Goal: Task Accomplishment & Management: Manage account settings

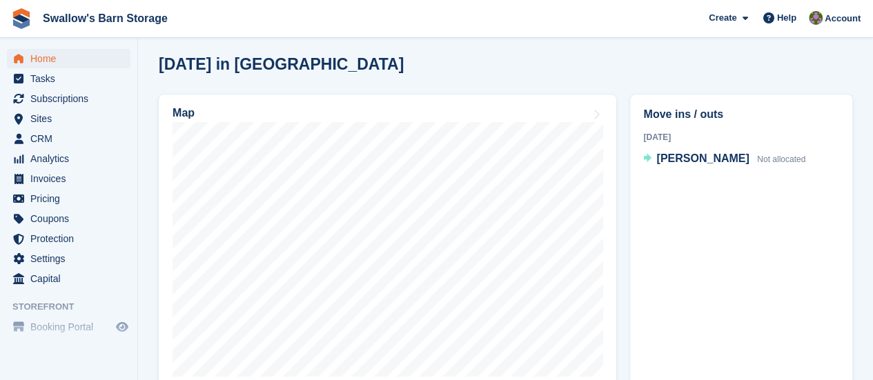
scroll to position [360, 0]
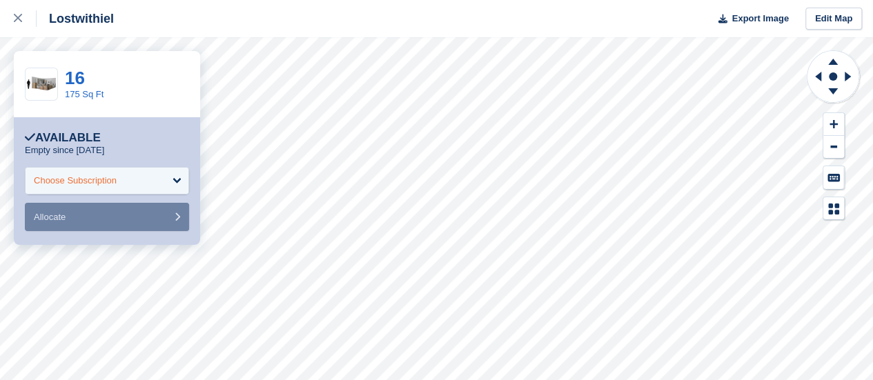
click at [178, 179] on div "Choose Subscription" at bounding box center [107, 181] width 164 height 28
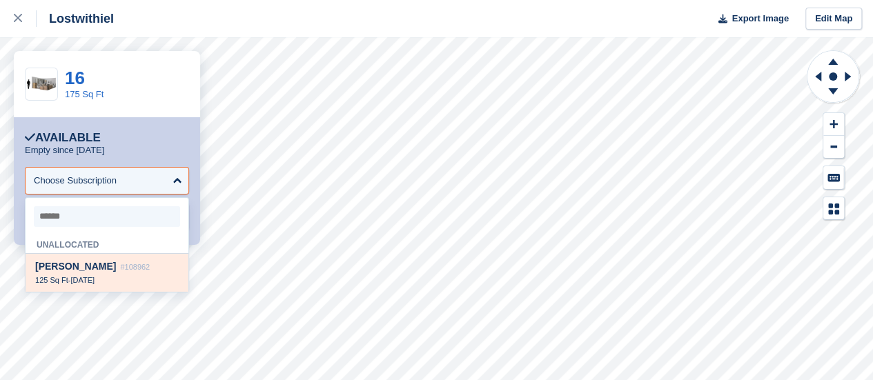
click at [103, 279] on div "[PERSON_NAME] #108962 125 Sq Ft - [DATE]" at bounding box center [107, 273] width 163 height 38
select select "******"
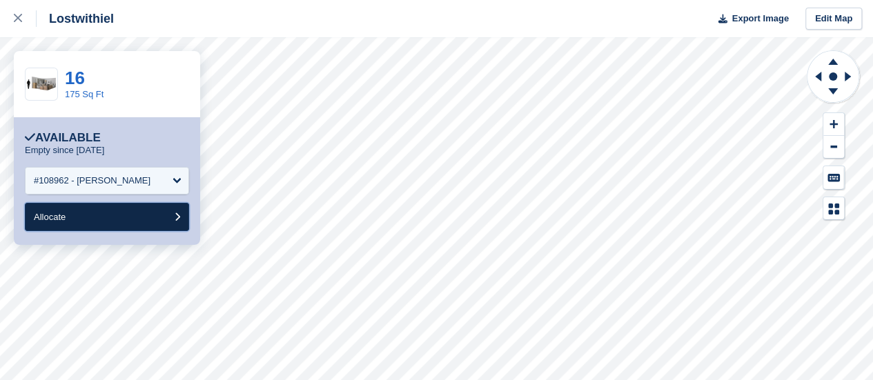
click at [182, 215] on button "Allocate" at bounding box center [107, 217] width 164 height 28
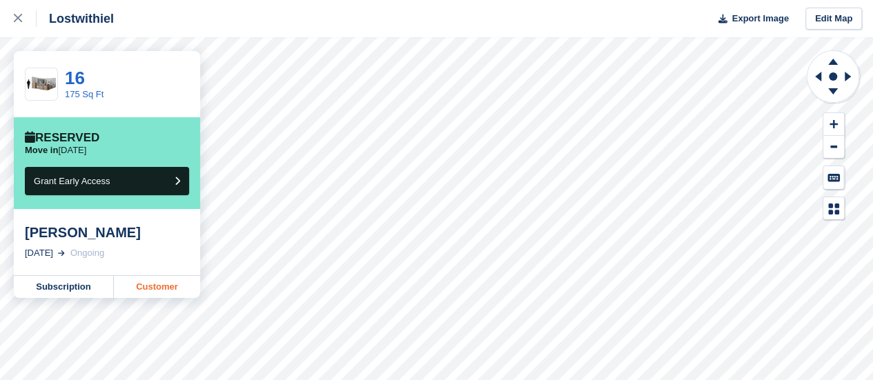
click at [160, 284] on link "Customer" at bounding box center [157, 287] width 86 height 22
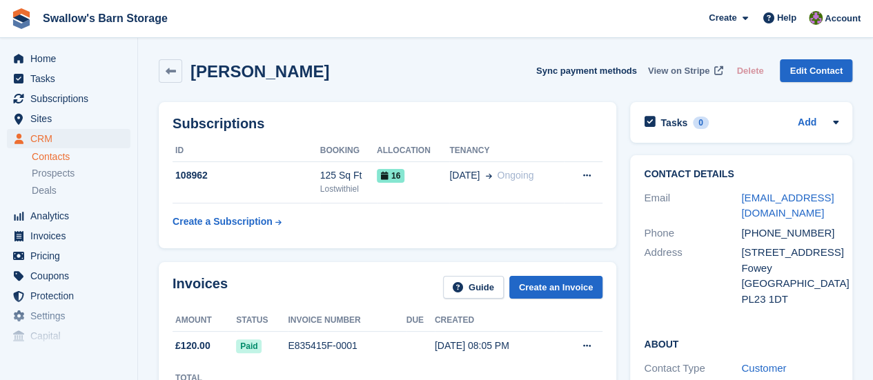
click at [688, 68] on span "View on Stripe" at bounding box center [678, 71] width 61 height 14
click at [687, 68] on span "View on Stripe" at bounding box center [678, 71] width 61 height 14
